Goal: Navigation & Orientation: Find specific page/section

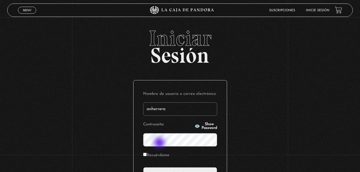
type input "anherrera"
click at [149, 153] on label "Recuérdame" at bounding box center [156, 156] width 26 height 8
click at [147, 153] on input "Recuérdame" at bounding box center [144, 154] width 3 height 3
checkbox input "true"
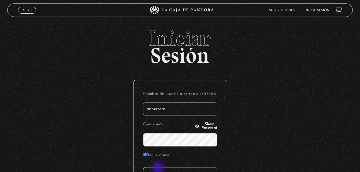
click at [159, 168] on input "Acceder" at bounding box center [180, 173] width 74 height 13
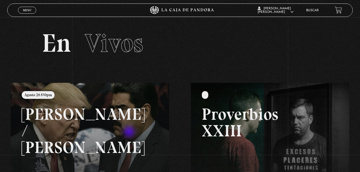
click at [130, 132] on link at bounding box center [191, 169] width 360 height 172
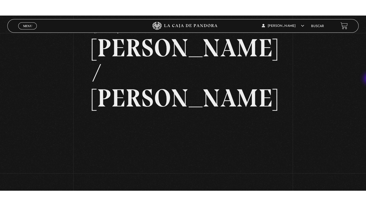
scroll to position [26, 0]
